Goal: Task Accomplishment & Management: Use online tool/utility

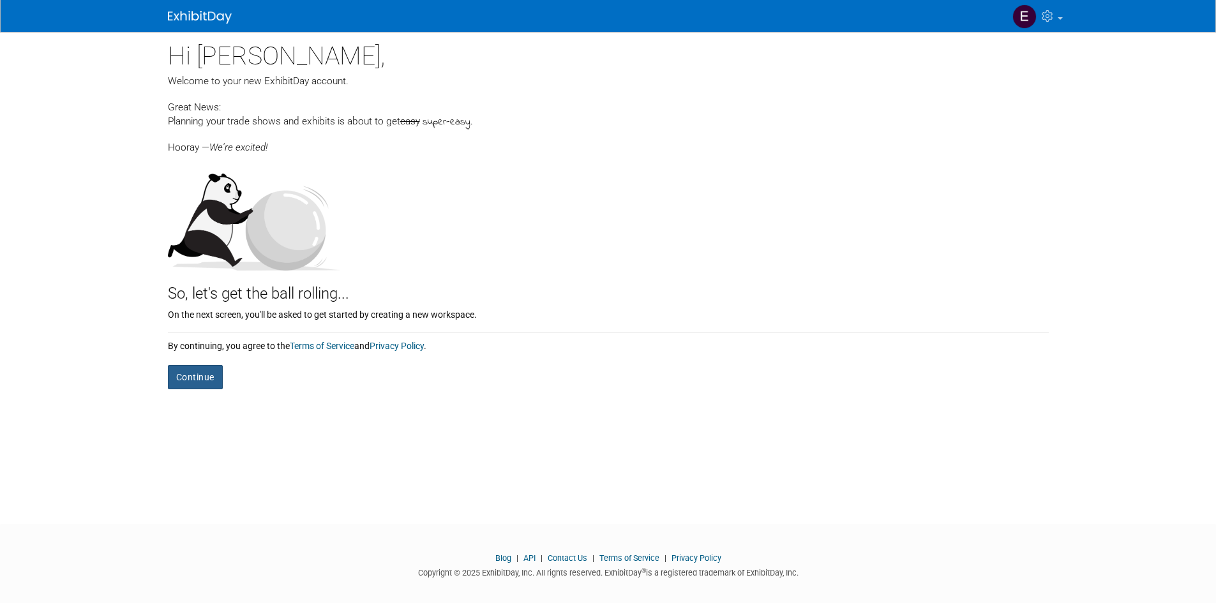
click at [202, 378] on button "Continue" at bounding box center [195, 377] width 55 height 24
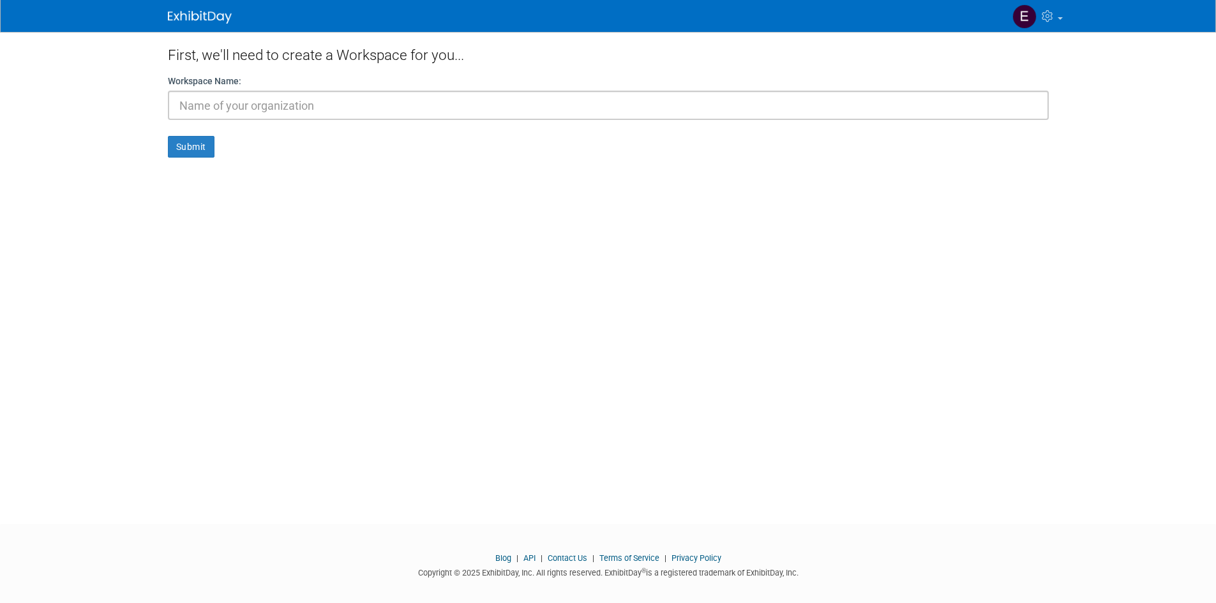
click at [339, 109] on input "text" at bounding box center [608, 105] width 881 height 29
type input "Hobas"
click at [168, 136] on button "Submit" at bounding box center [191, 147] width 47 height 22
